Goal: Information Seeking & Learning: Compare options

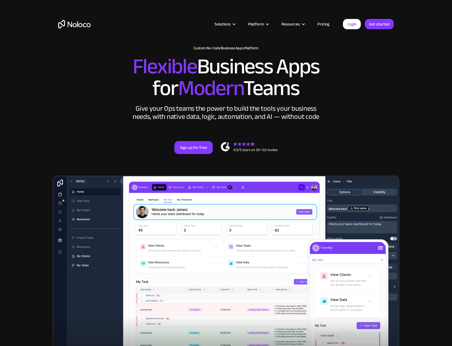
click at [326, 25] on link "Pricing" at bounding box center [323, 24] width 25 height 7
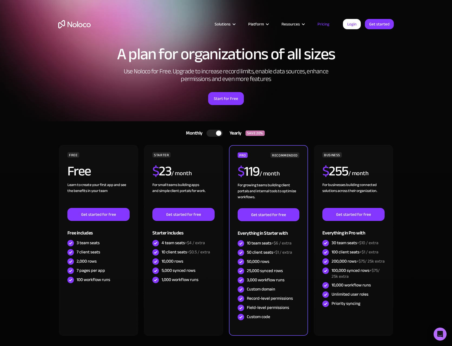
click at [216, 133] on div at bounding box center [218, 133] width 5 height 5
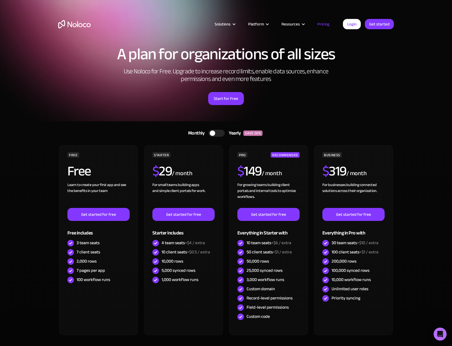
click at [216, 133] on div at bounding box center [217, 133] width 16 height 7
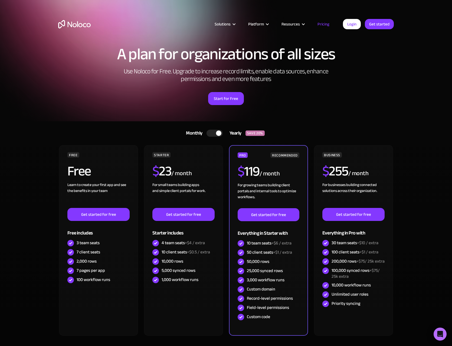
click at [216, 133] on div at bounding box center [215, 133] width 16 height 7
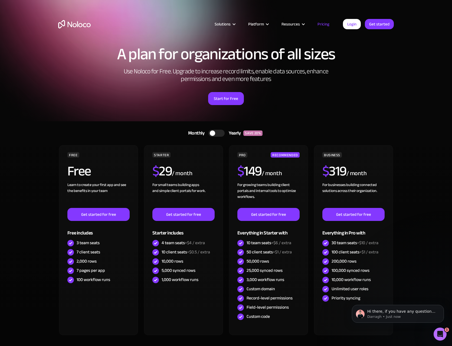
click at [216, 133] on div at bounding box center [217, 133] width 16 height 7
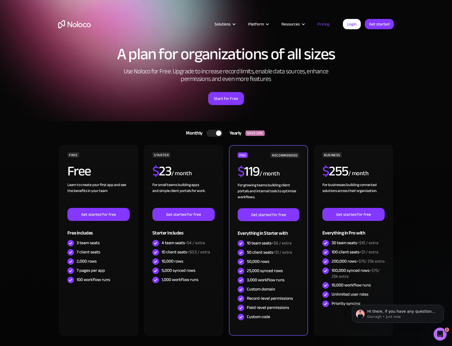
click at [212, 133] on div at bounding box center [215, 133] width 16 height 7
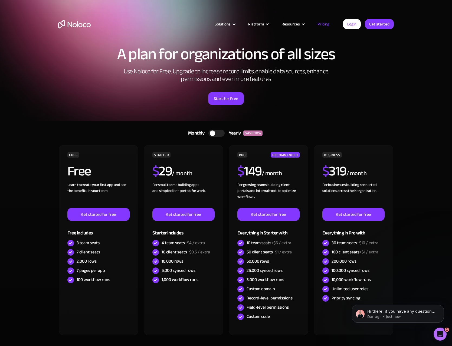
click at [213, 132] on div at bounding box center [212, 133] width 5 height 5
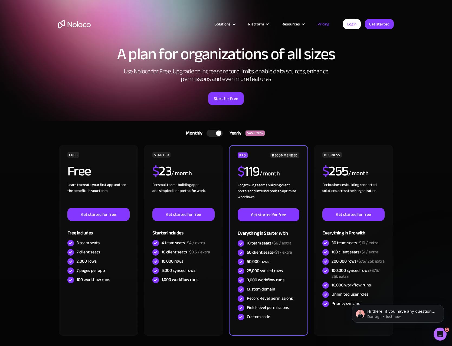
click at [213, 132] on div at bounding box center [215, 133] width 16 height 7
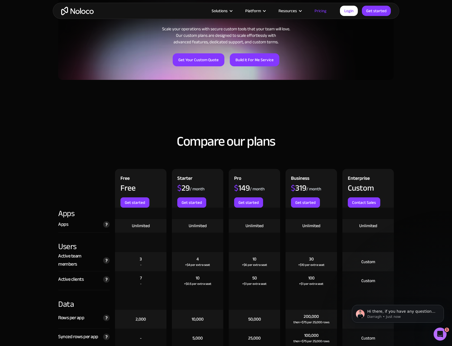
scroll to position [552, 0]
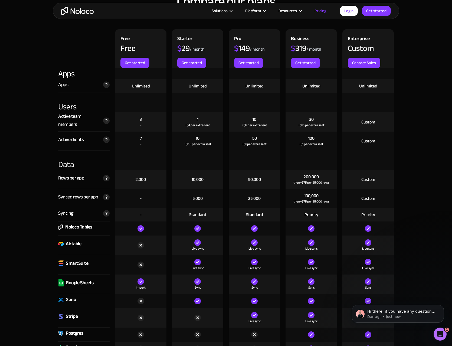
click at [225, 155] on div at bounding box center [197, 161] width 57 height 20
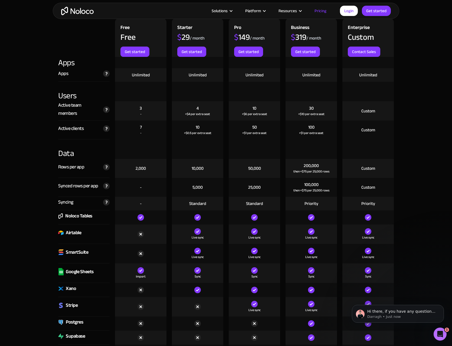
scroll to position [564, 0]
